Goal: Browse casually

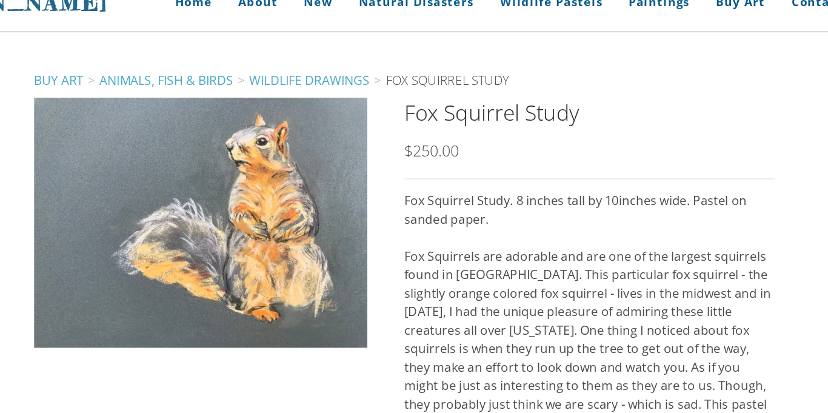
click at [451, 100] on h2 "Fox Squirrel Study" at bounding box center [559, 109] width 291 height 23
